Goal: Task Accomplishment & Management: Manage account settings

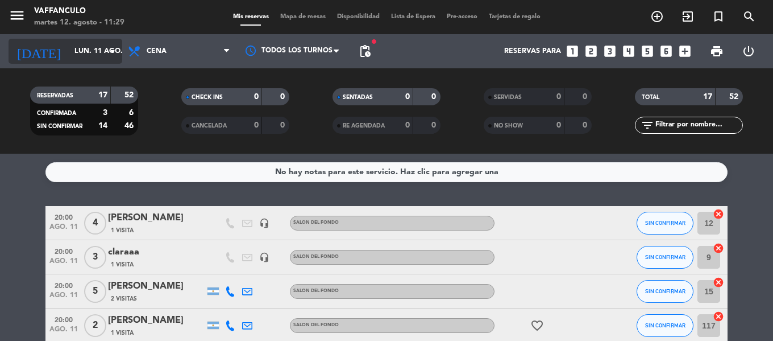
click at [113, 45] on icon "arrow_drop_down" at bounding box center [113, 51] width 14 height 14
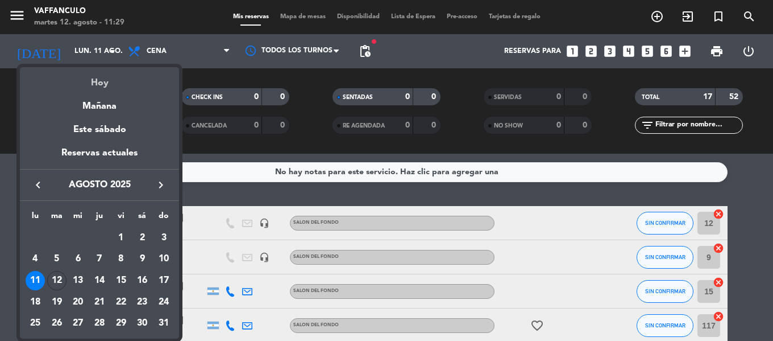
click at [110, 77] on div "Hoy" at bounding box center [99, 78] width 159 height 23
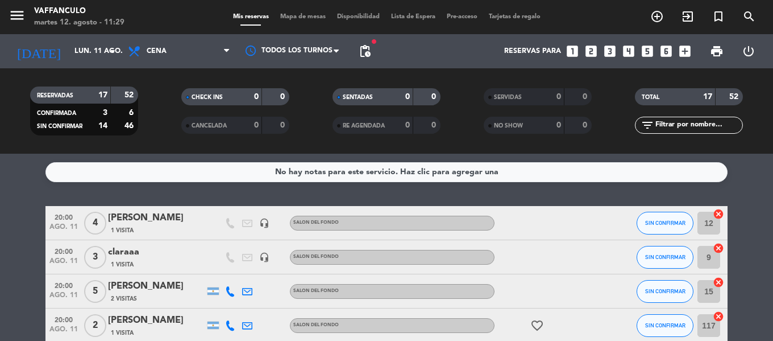
type input "[DATE] ago."
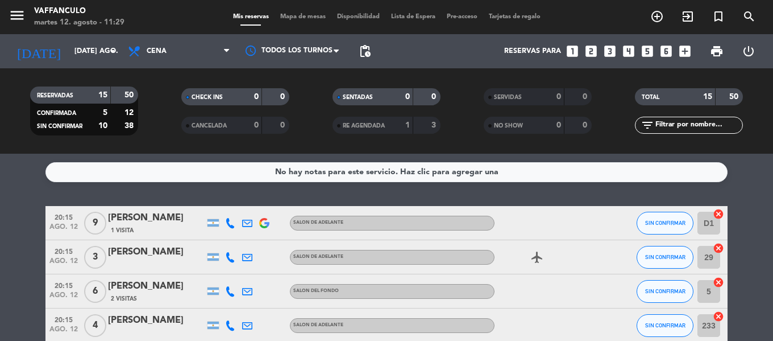
click at [158, 221] on div "[PERSON_NAME]" at bounding box center [156, 217] width 97 height 15
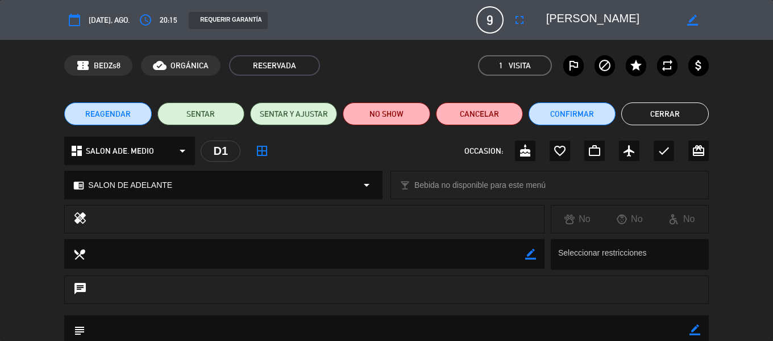
click at [151, 152] on span "SALON ADE. MEDIO" at bounding box center [120, 150] width 68 height 13
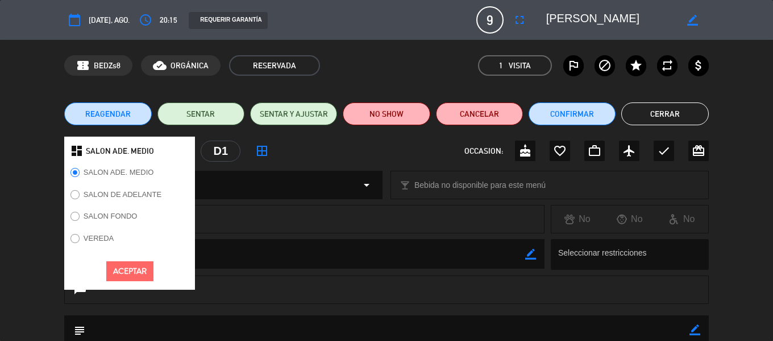
click at [128, 216] on label "SALON FONDO" at bounding box center [111, 215] width 54 height 7
click at [125, 264] on button "Aceptar" at bounding box center [129, 271] width 47 height 20
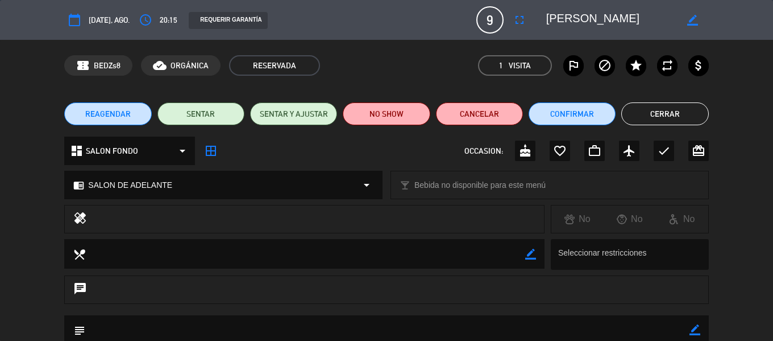
click at [150, 185] on span "SALON DE ADELANTE" at bounding box center [130, 185] width 84 height 13
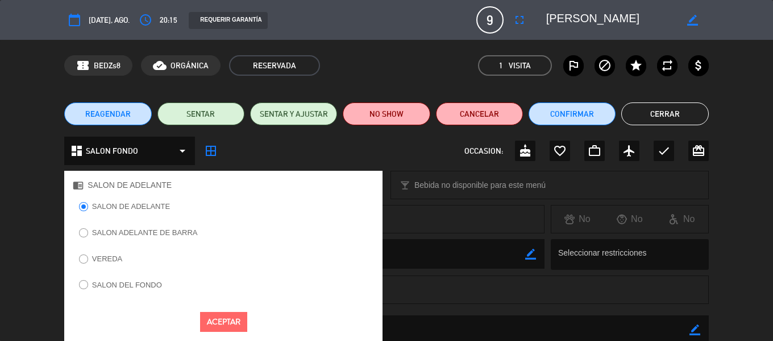
click at [132, 281] on label "SALON DEL FONDO" at bounding box center [127, 284] width 70 height 7
click at [214, 316] on button "Aceptar" at bounding box center [223, 322] width 47 height 20
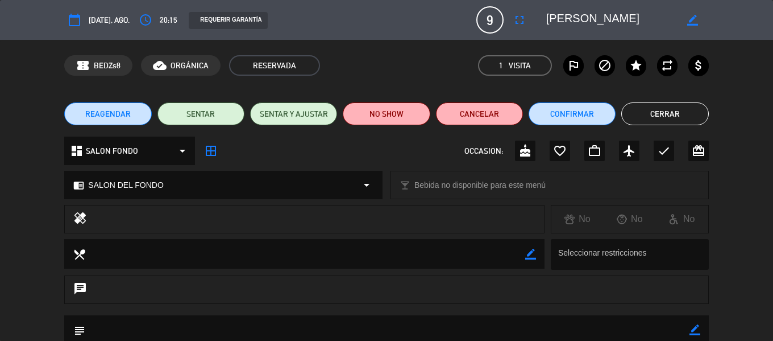
click at [641, 112] on button "Cerrar" at bounding box center [665, 113] width 87 height 23
